Goal: Task Accomplishment & Management: Manage account settings

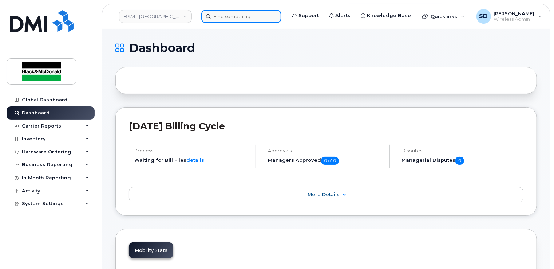
click at [229, 17] on input at bounding box center [241, 16] width 80 height 13
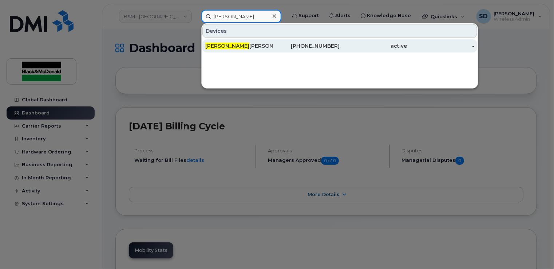
type input "[PERSON_NAME]"
click at [252, 44] on div "[PERSON_NAME]" at bounding box center [238, 45] width 67 height 7
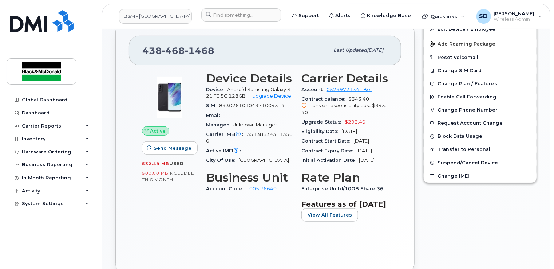
scroll to position [139, 0]
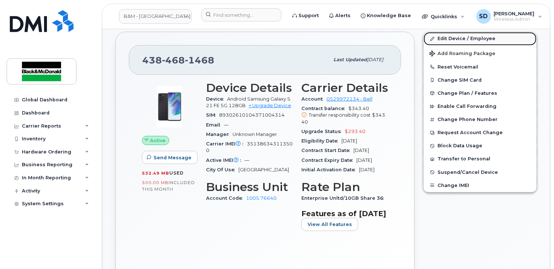
click at [466, 36] on link "Edit Device / Employee" at bounding box center [480, 38] width 113 height 13
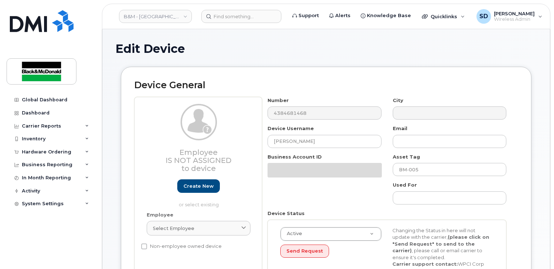
select select "91392"
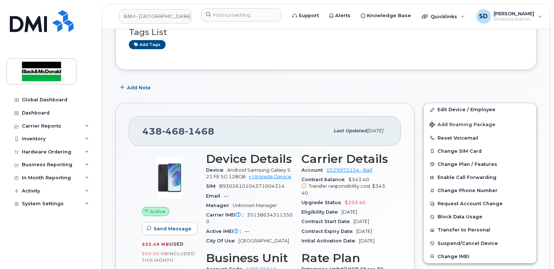
scroll to position [73, 0]
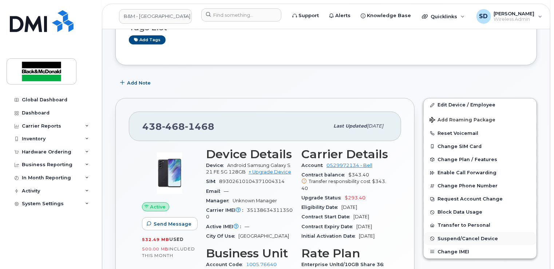
click at [466, 234] on button "Suspend/Cancel Device" at bounding box center [480, 238] width 113 height 13
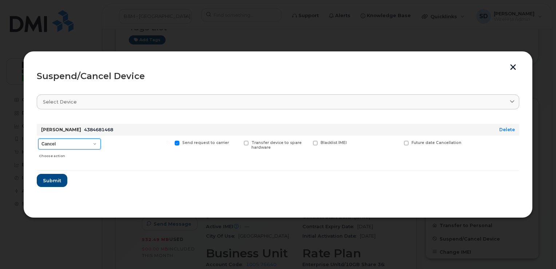
click at [96, 145] on select "Cancel Suspend - Extend Suspension Suspend - Reduced Rate Suspend - Full Rate S…" at bounding box center [69, 143] width 63 height 11
select select "[object Object]"
click at [38, 138] on select "Cancel Suspend - Extend Suspension Suspend - Reduced Rate Suspend - Full Rate S…" at bounding box center [69, 143] width 63 height 11
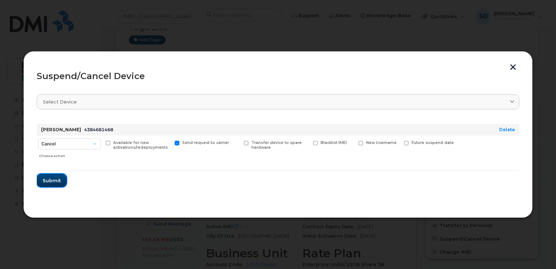
click at [48, 179] on span "Submit" at bounding box center [52, 180] width 18 height 7
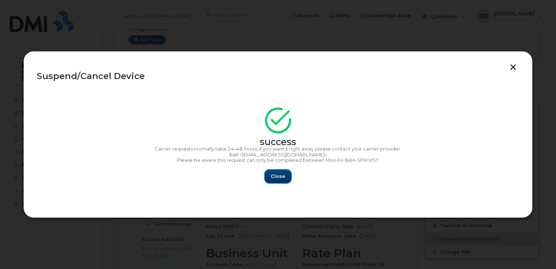
click at [278, 179] on span "Close" at bounding box center [278, 176] width 15 height 7
